Goal: Check status: Check status

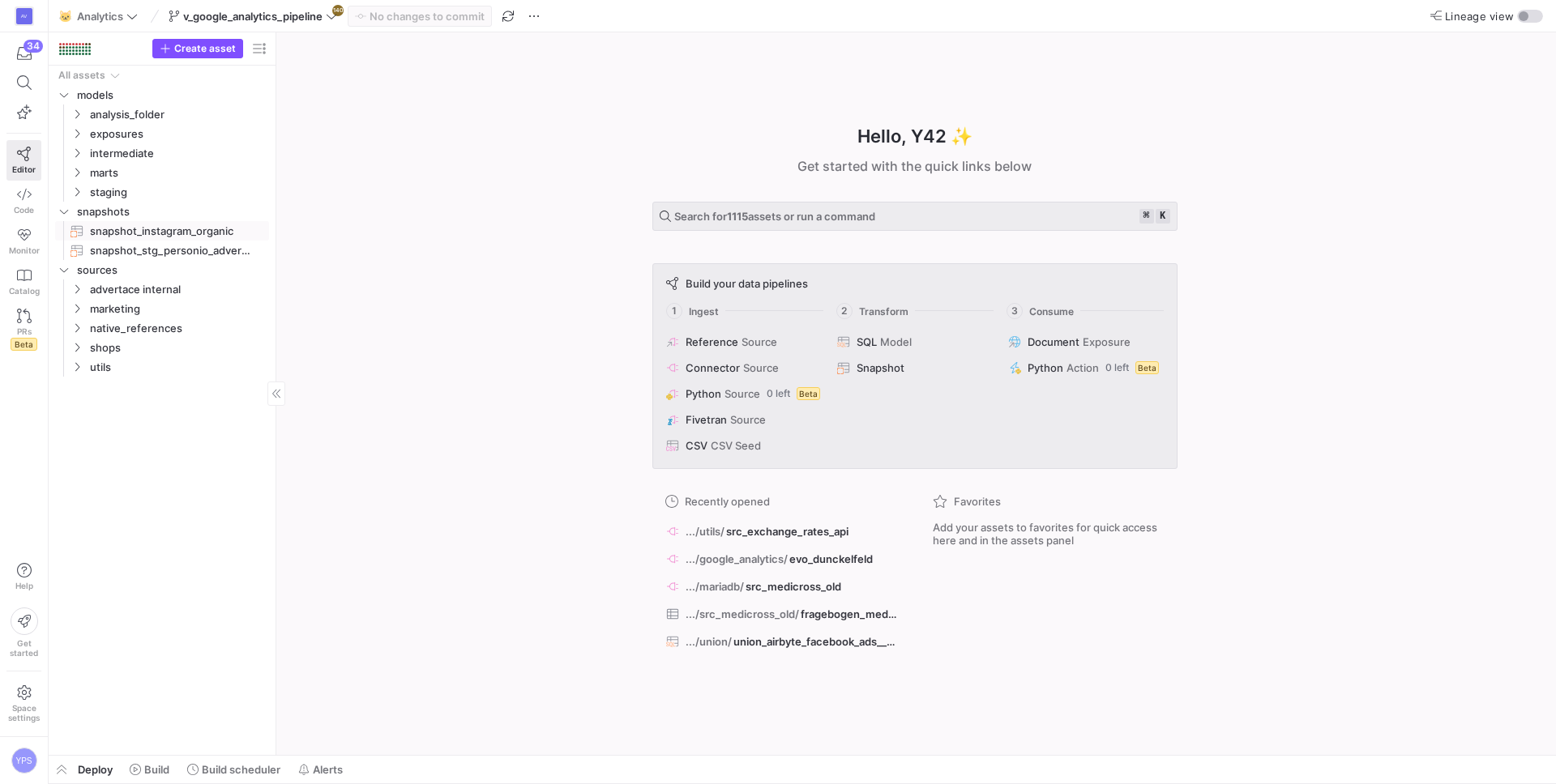
click at [107, 229] on span "snapshot_instagram_organic​​​​​​​" at bounding box center [170, 231] width 161 height 18
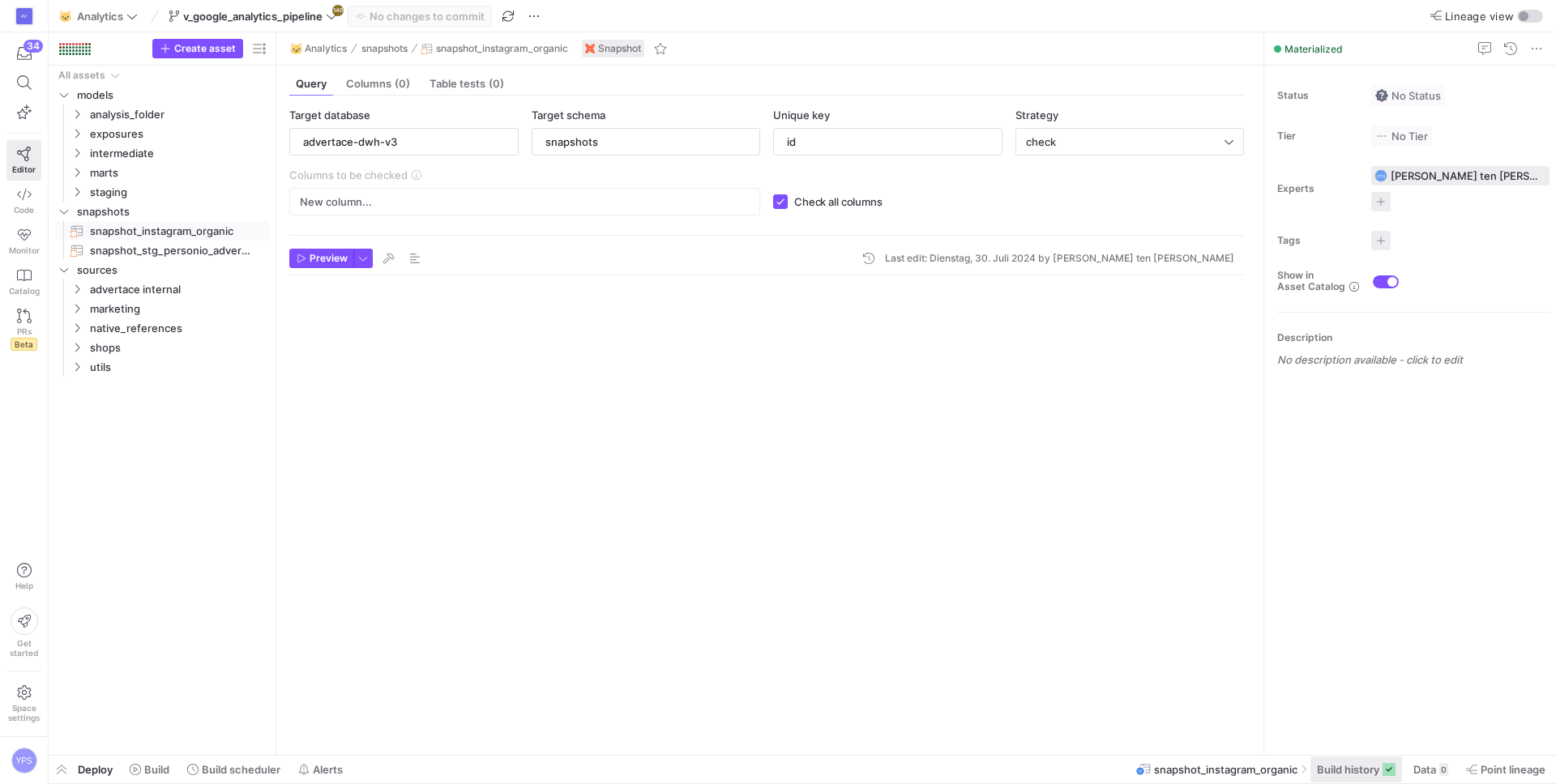
click at [1343, 764] on span "Build history" at bounding box center [1348, 769] width 62 height 13
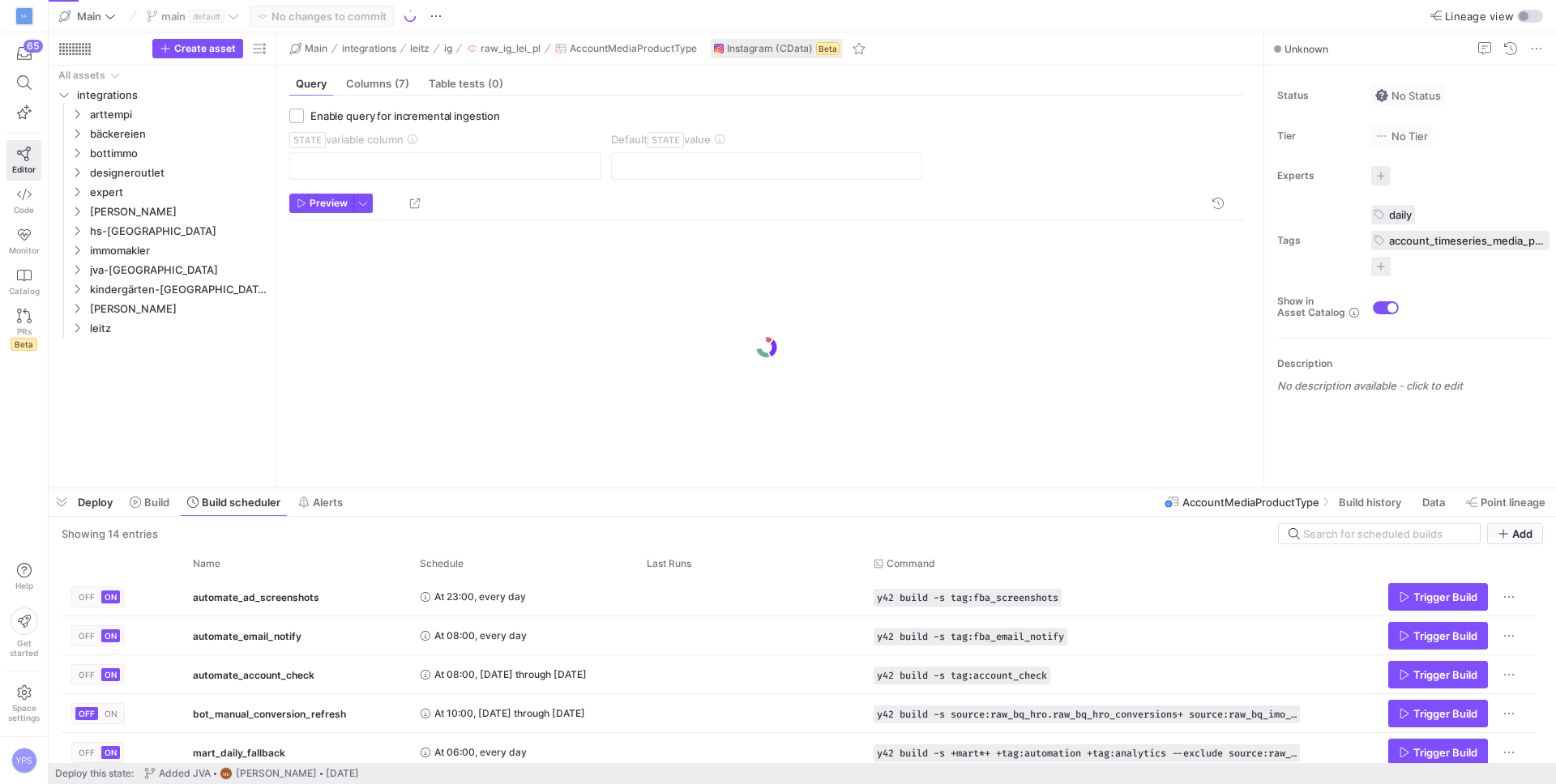
scroll to position [2339, 0]
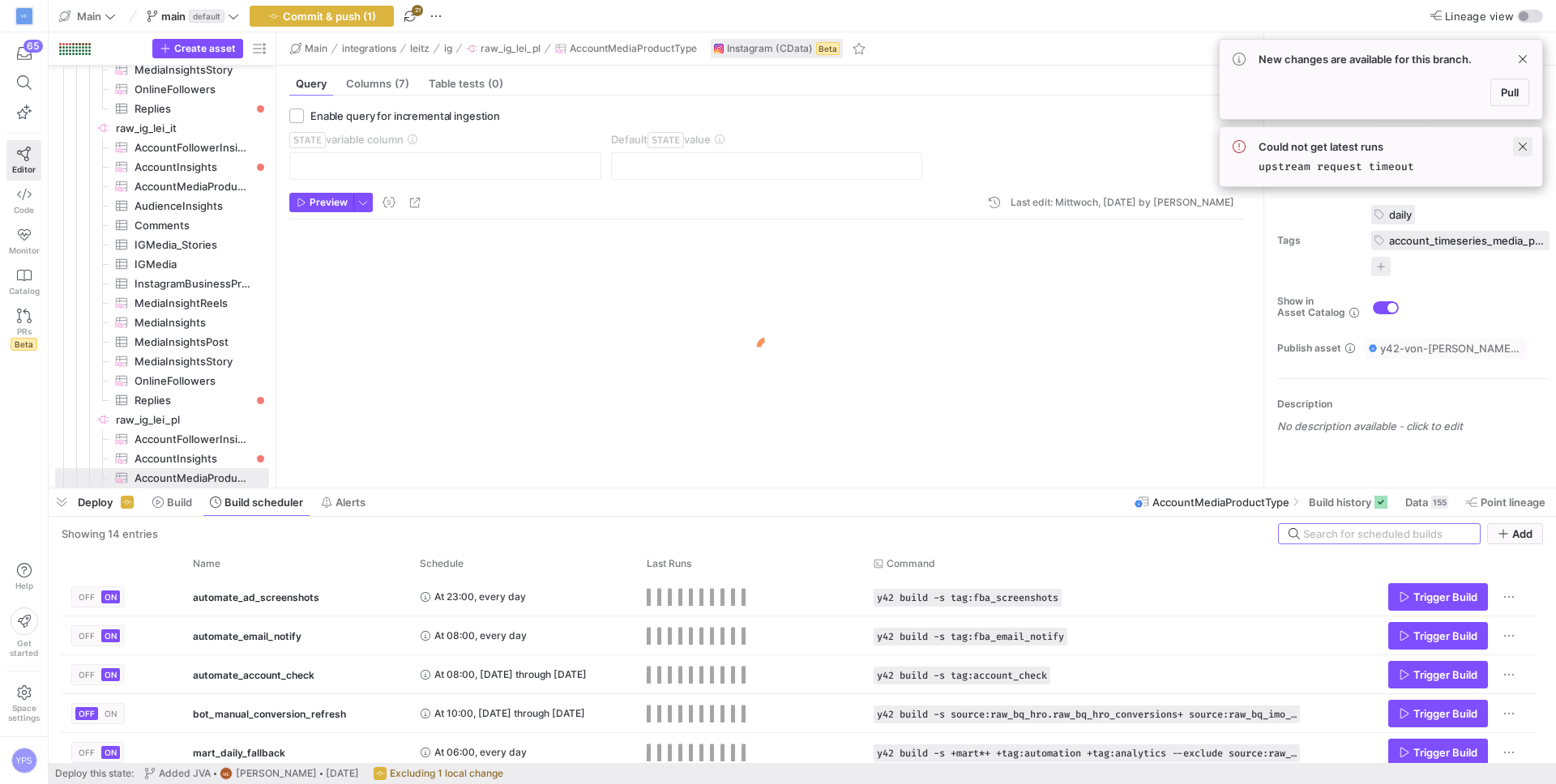
click at [1525, 145] on span at bounding box center [1522, 146] width 19 height 19
click at [1507, 94] on span "Pull" at bounding box center [1509, 92] width 18 height 13
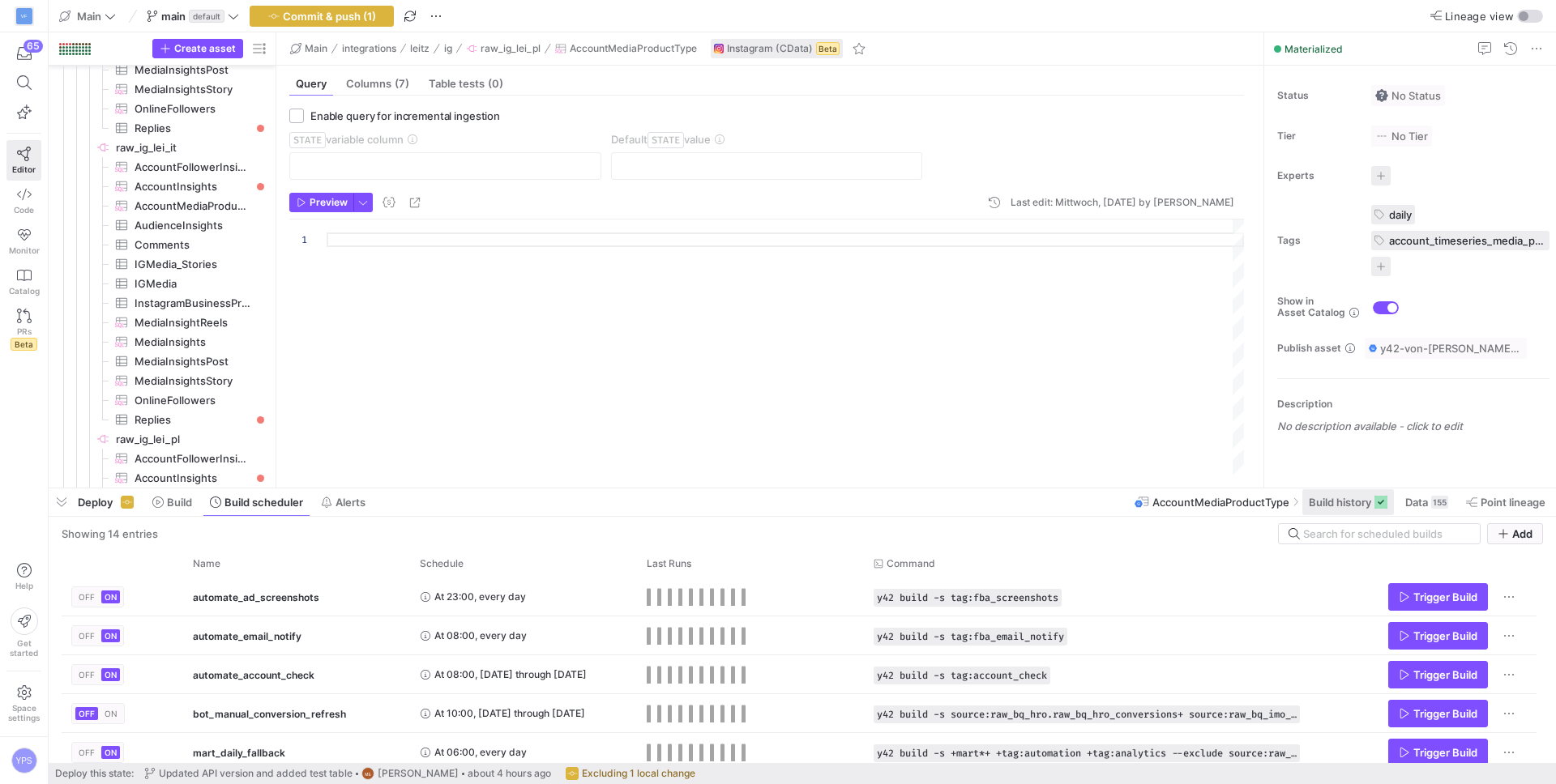
click at [1348, 508] on span "Build history" at bounding box center [1340, 502] width 62 height 13
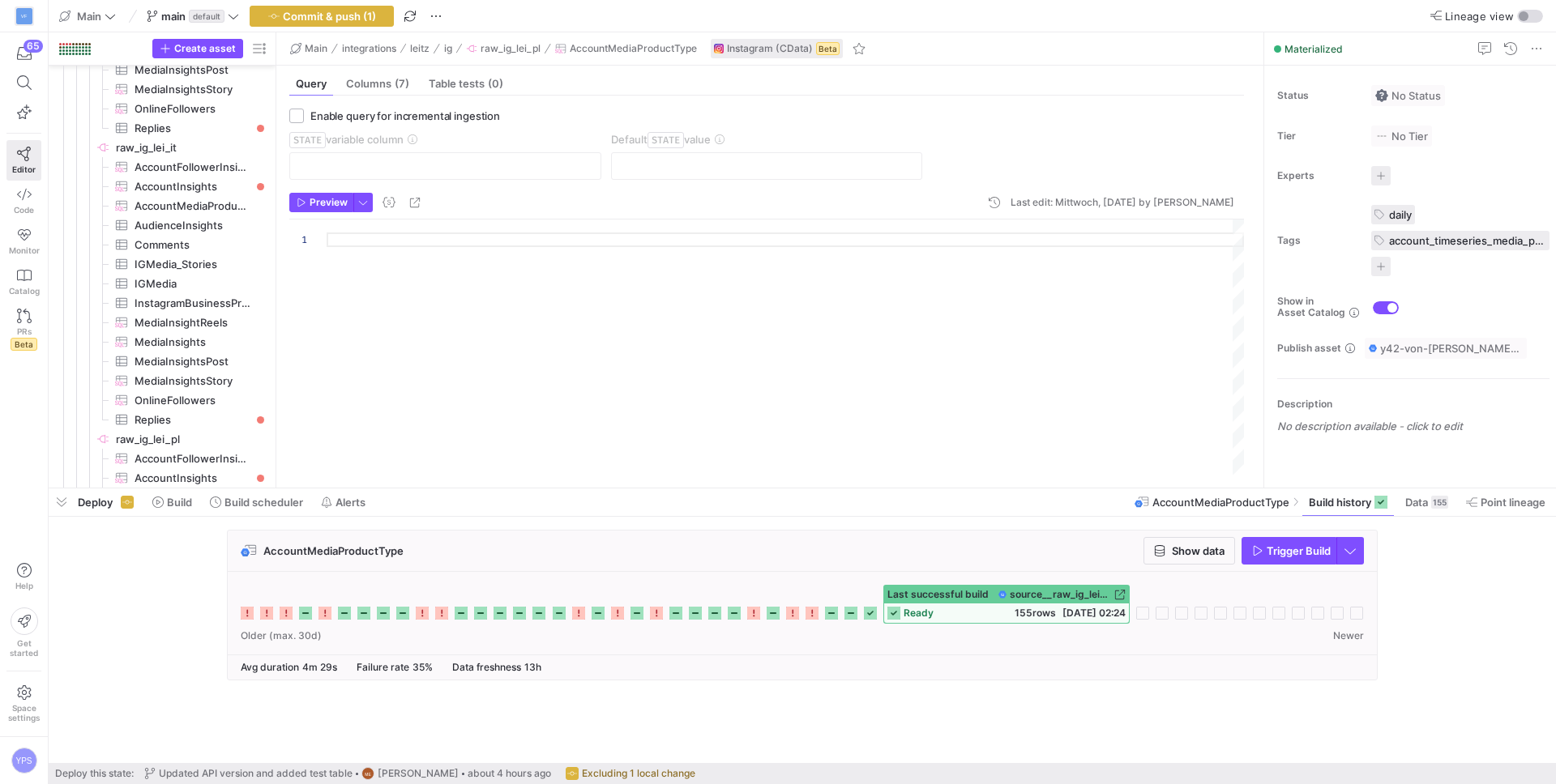
click at [847, 616] on icon at bounding box center [851, 613] width 13 height 13
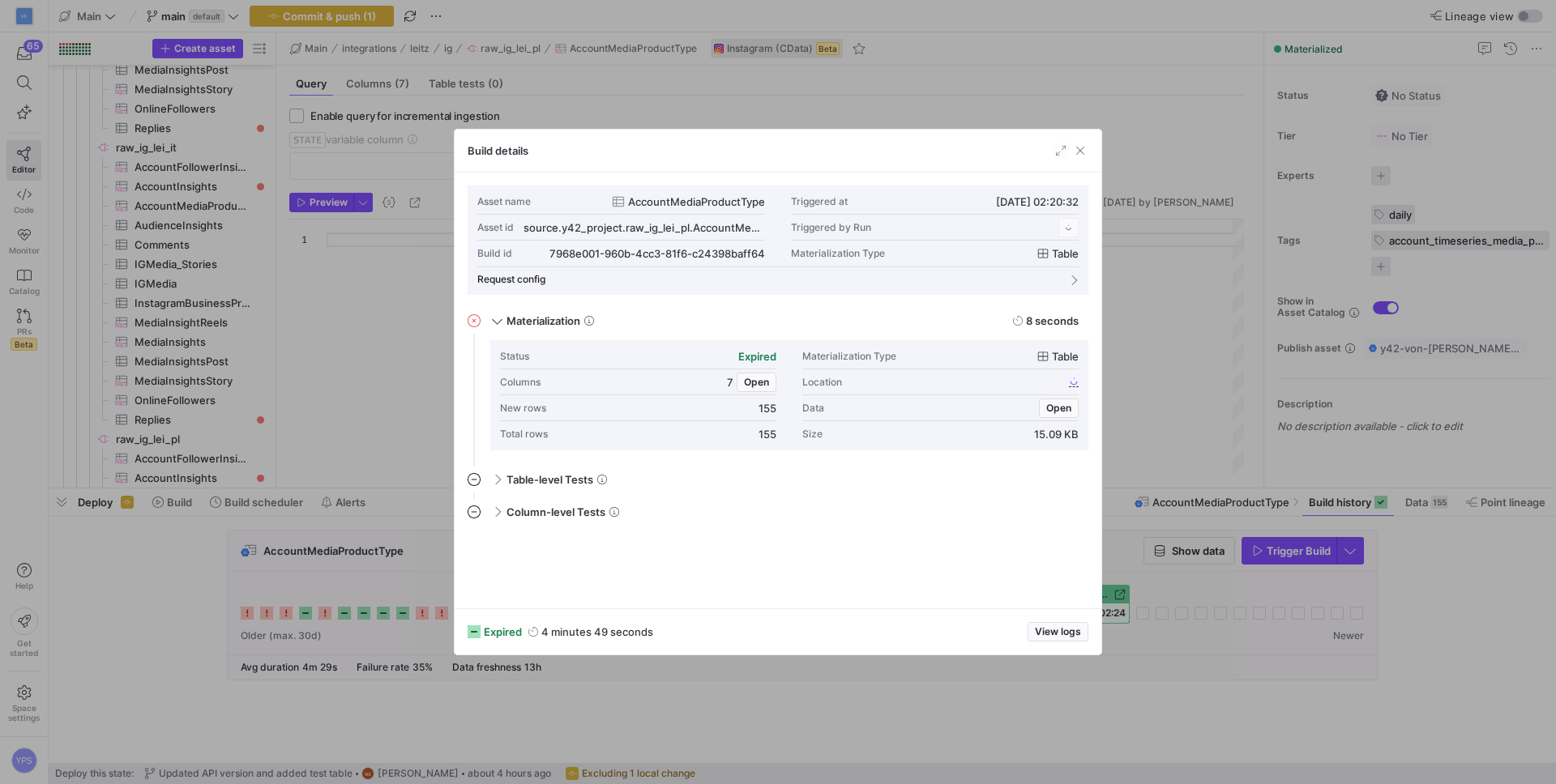
scroll to position [146, 0]
click at [1080, 146] on span "button" at bounding box center [1079, 150] width 16 height 16
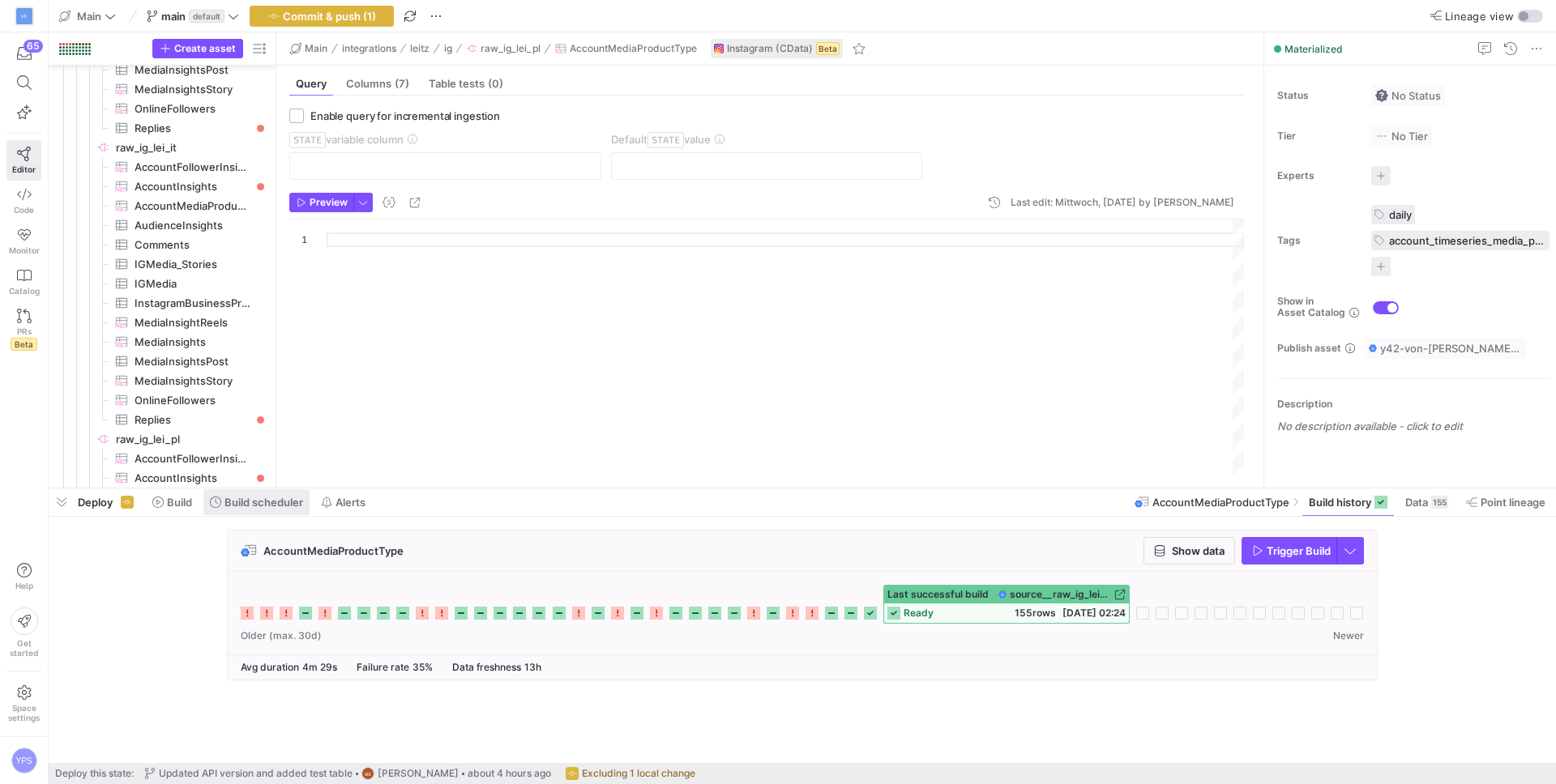
click at [252, 502] on span "Build scheduler" at bounding box center [264, 502] width 79 height 13
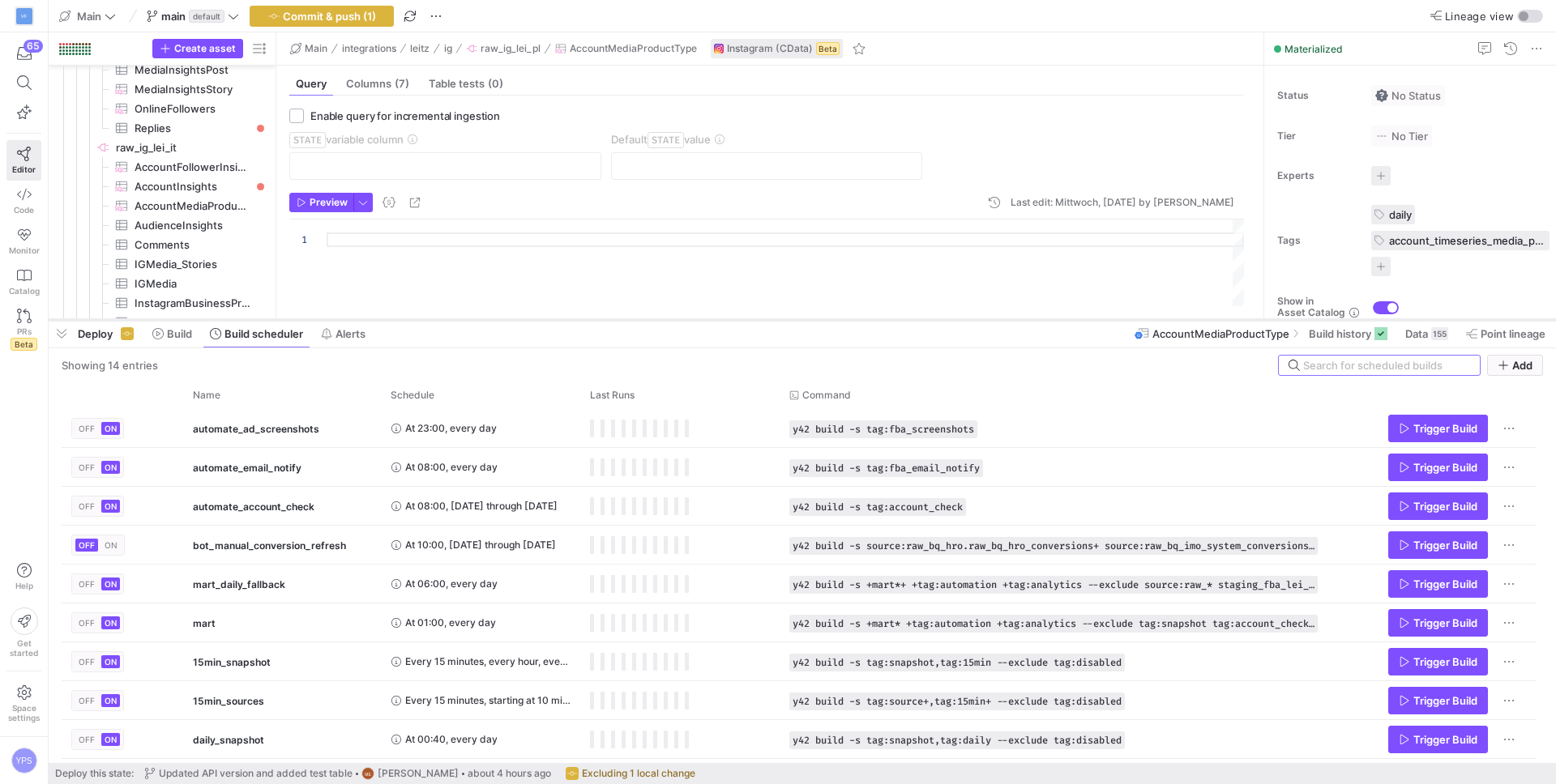
drag, startPoint x: 777, startPoint y: 489, endPoint x: 776, endPoint y: 321, distance: 168.0
click at [776, 321] on div at bounding box center [802, 320] width 1507 height 7
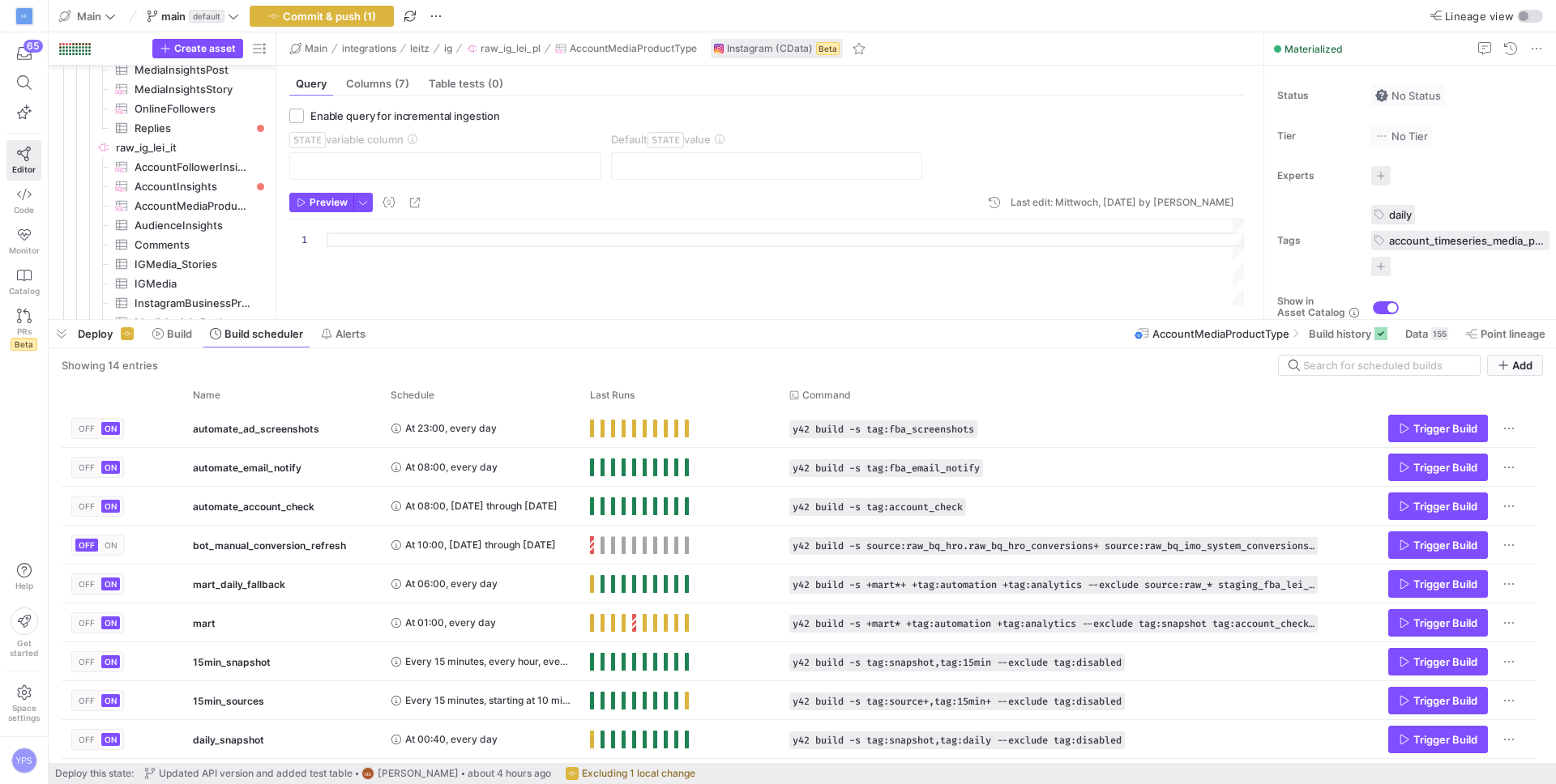
scroll to position [2335, 0]
